Goal: Task Accomplishment & Management: Manage account settings

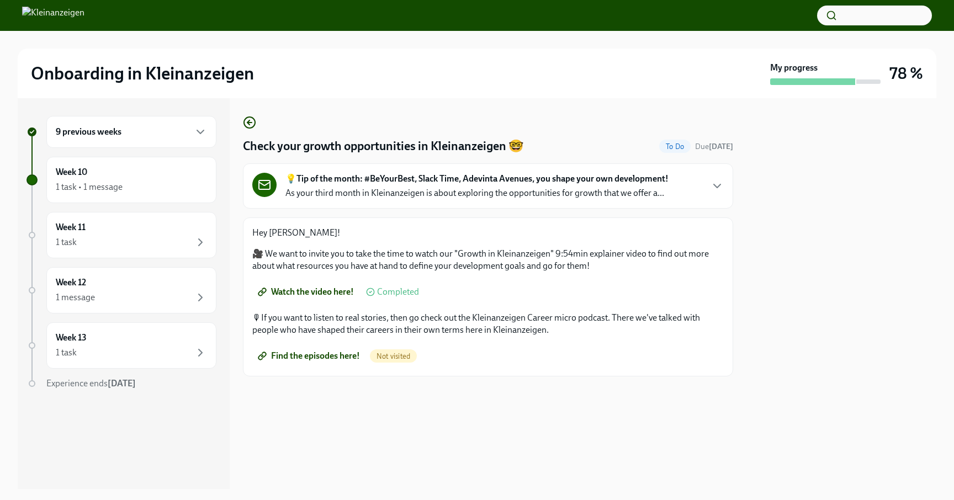
click at [345, 354] on span "Find the episodes here!" at bounding box center [310, 355] width 100 height 11
click at [211, 230] on div "Week 11 1 task Complete" at bounding box center [131, 235] width 170 height 46
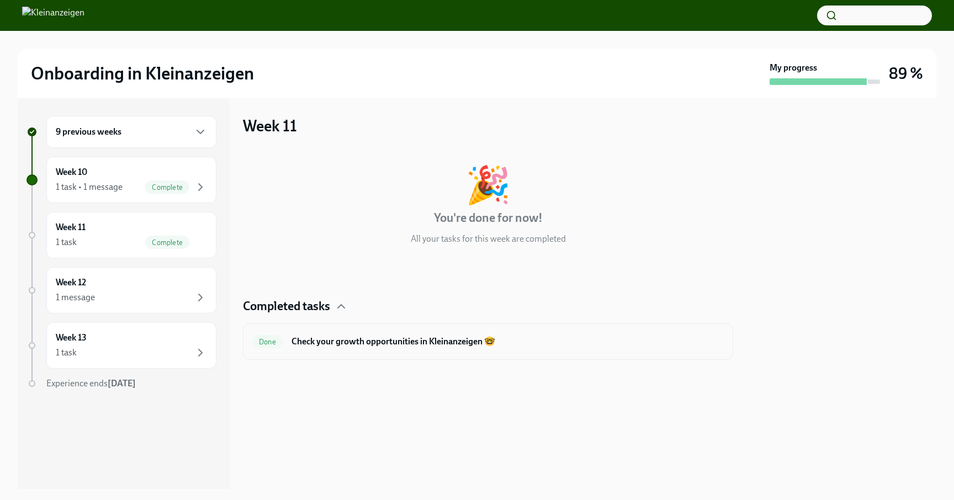
click at [368, 340] on h6 "Check your growth opportunities in Kleinanzeigen 🤓" at bounding box center [507, 342] width 432 height 12
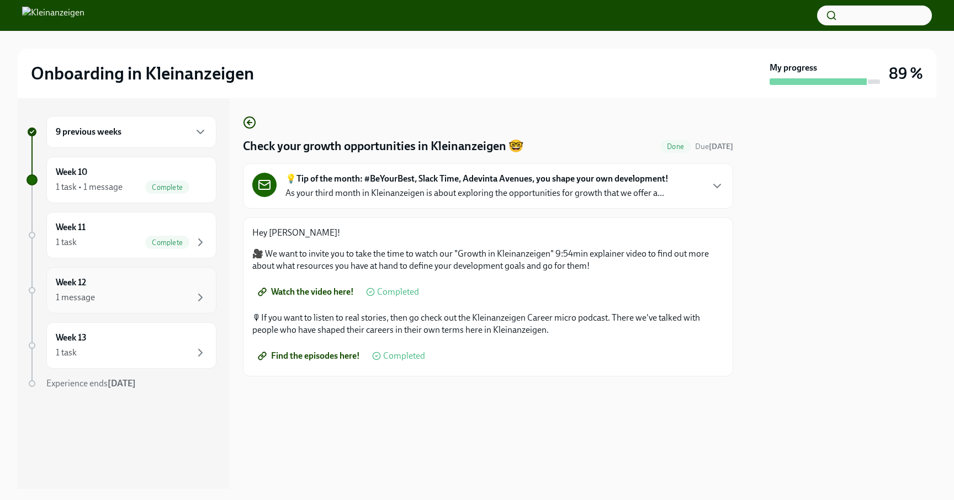
click at [205, 286] on div "Week 12 1 message" at bounding box center [131, 291] width 151 height 28
